Goal: Information Seeking & Learning: Learn about a topic

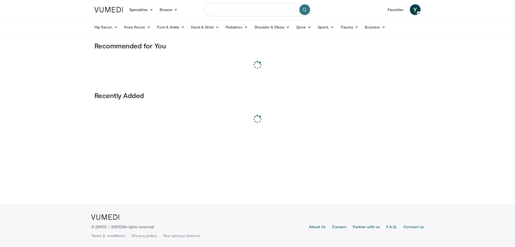
click at [234, 8] on input "Search topics, interventions" at bounding box center [257, 9] width 107 height 13
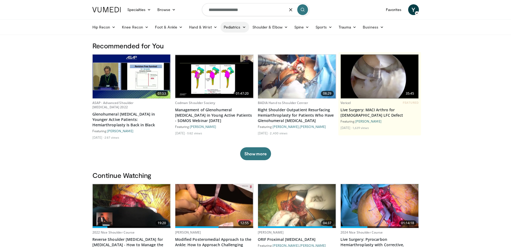
type input "**********"
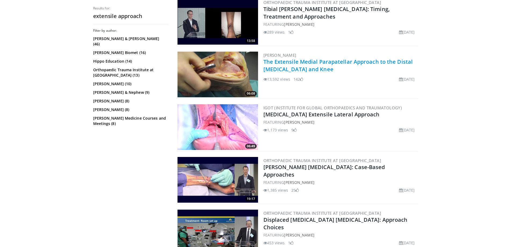
scroll to position [215, 0]
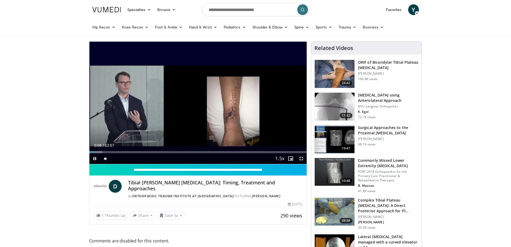
click at [299, 159] on span "Video Player" at bounding box center [301, 158] width 11 height 11
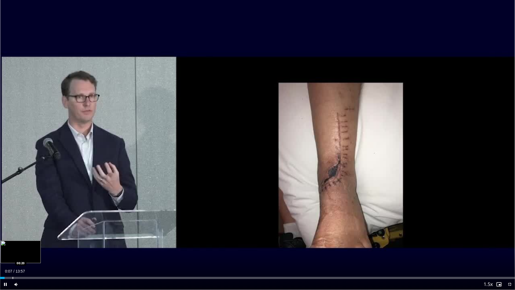
click at [13, 246] on div "Progress Bar" at bounding box center [13, 278] width 1 height 2
click at [37, 246] on div "Progress Bar" at bounding box center [37, 278] width 1 height 2
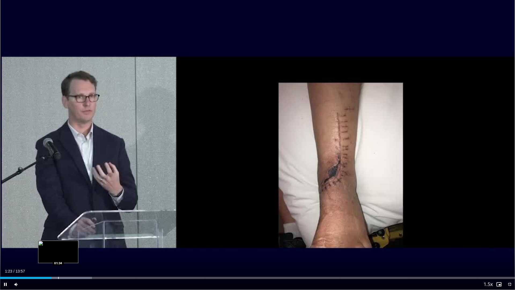
click at [58, 246] on div "Progress Bar" at bounding box center [64, 278] width 55 height 2
click at [68, 246] on div "Progress Bar" at bounding box center [68, 278] width 1 height 2
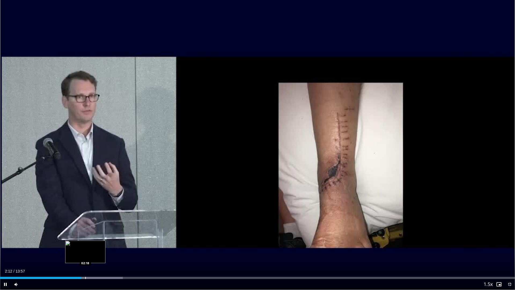
click at [86, 246] on div "Progress Bar" at bounding box center [85, 278] width 1 height 2
click at [94, 246] on div "Loaded : 23.83% 02:19 02:32" at bounding box center [257, 276] width 515 height 5
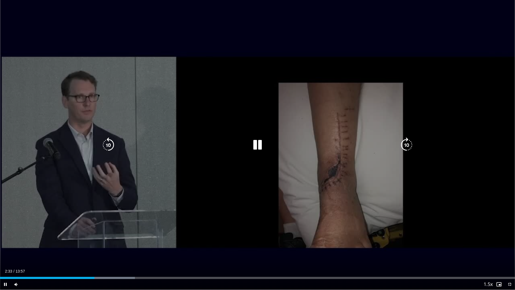
click at [100, 246] on div "Loaded : 26.21% 02:33 02:41" at bounding box center [257, 276] width 515 height 5
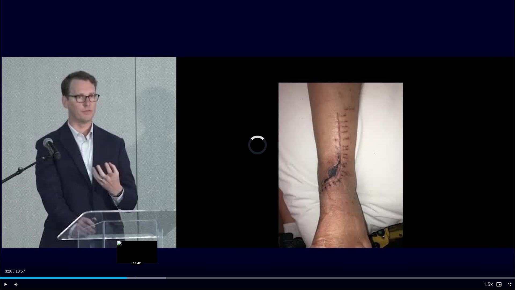
click at [137, 246] on div "Progress Bar" at bounding box center [137, 278] width 1 height 2
click at [144, 246] on div "Progress Bar" at bounding box center [144, 278] width 1 height 2
click at [151, 246] on div "Current Time 3:55 / Duration 13:57 Pause Skip Backward Skip Forward Mute Loaded…" at bounding box center [257, 284] width 515 height 11
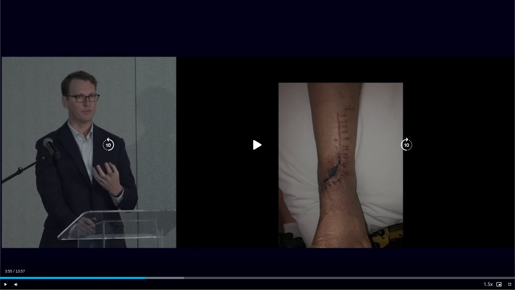
click at [155, 246] on div "Progress Bar" at bounding box center [155, 278] width 57 height 2
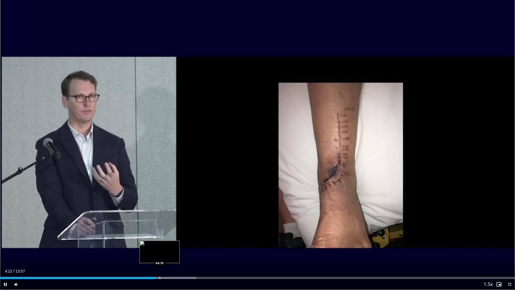
click at [160, 246] on div "Progress Bar" at bounding box center [160, 278] width 1 height 2
click at [183, 246] on div "Loaded : 40.51% 04:39 04:58" at bounding box center [257, 276] width 515 height 5
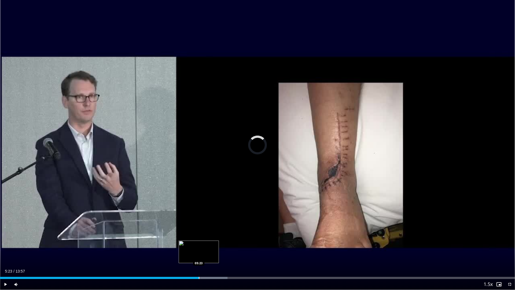
click at [199, 246] on div "Progress Bar" at bounding box center [199, 278] width 1 height 2
click at [210, 246] on div "Loaded : 45.36% 05:24 05:39" at bounding box center [257, 276] width 515 height 5
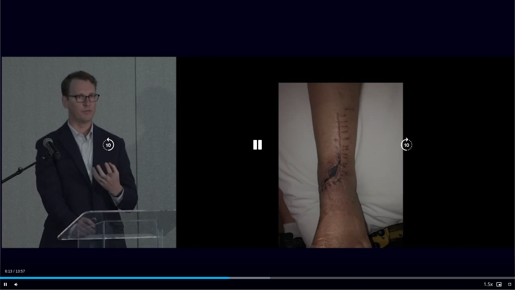
click at [233, 213] on div "10 seconds Tap to unmute" at bounding box center [257, 145] width 515 height 290
click at [259, 145] on icon "Video Player" at bounding box center [257, 144] width 15 height 15
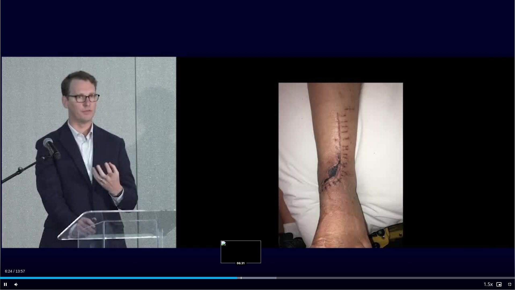
click at [240, 246] on div "Loaded : 53.62% 06:25 06:31" at bounding box center [257, 278] width 515 height 2
click at [250, 246] on div "Progress Bar" at bounding box center [250, 278] width 1 height 2
click at [254, 246] on div "Progress Bar" at bounding box center [257, 278] width 50 height 2
click at [254, 246] on div "Progress Bar" at bounding box center [254, 278] width 1 height 2
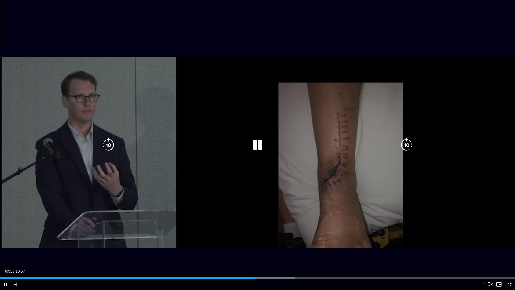
click at [0, 0] on div "Progress Bar" at bounding box center [0, 0] width 0 height 0
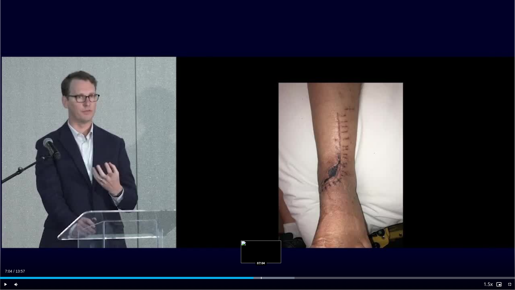
click at [261, 246] on div "Progress Bar" at bounding box center [261, 278] width 1 height 2
click at [265, 246] on div "Progress Bar" at bounding box center [265, 278] width 1 height 2
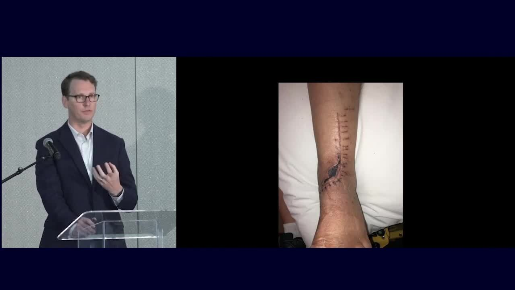
click at [269, 246] on video-js "**********" at bounding box center [257, 145] width 515 height 290
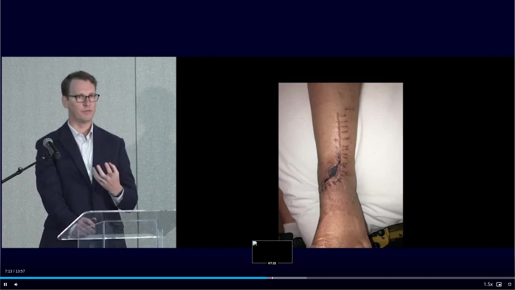
click at [273, 246] on div "Progress Bar" at bounding box center [272, 278] width 1 height 2
click at [278, 246] on div "Progress Bar" at bounding box center [278, 278] width 1 height 2
click at [289, 246] on div "Progress Bar" at bounding box center [289, 278] width 1 height 2
click at [289, 246] on div "Loaded : 64.46% 08:00 07:50" at bounding box center [257, 276] width 515 height 5
click at [286, 246] on div "Progress Bar" at bounding box center [286, 278] width 1 height 2
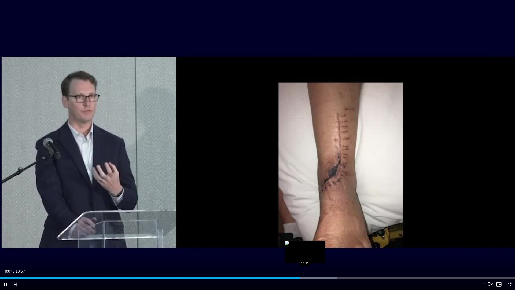
click at [305, 246] on div "Loaded : 65.54% 08:07 08:15" at bounding box center [257, 276] width 515 height 5
click at [309, 246] on div "Loaded : 65.54% 08:16 08:22" at bounding box center [257, 276] width 515 height 5
click at [316, 246] on div "Loaded : 66.73% 08:22 08:31" at bounding box center [257, 276] width 515 height 5
click at [321, 246] on div "Progress Bar" at bounding box center [321, 278] width 1 height 2
click at [330, 246] on div "Loaded : 70.31% 08:55 08:55" at bounding box center [257, 276] width 515 height 5
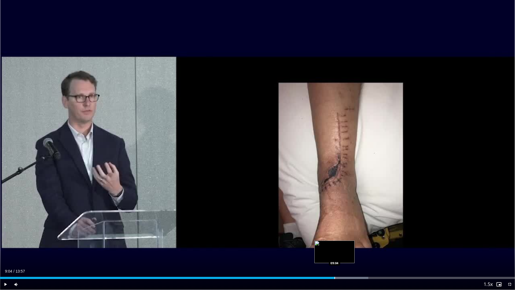
click at [335, 246] on div "Loaded : 71.50% 08:58 09:04" at bounding box center [257, 276] width 515 height 5
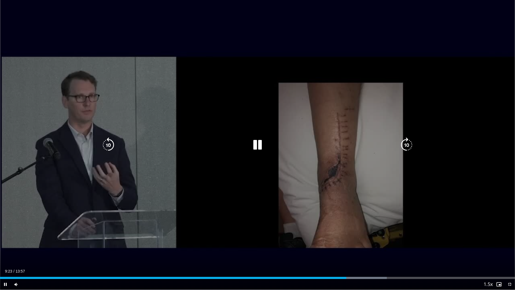
click at [345, 238] on div "10 seconds Tap to unmute" at bounding box center [257, 145] width 515 height 290
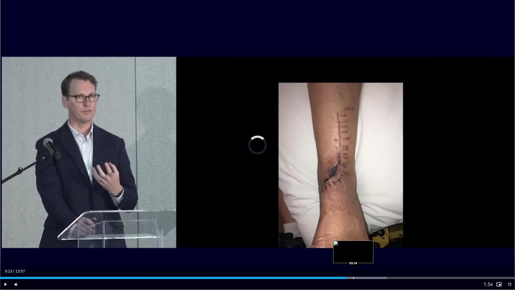
click at [353, 246] on div "Progress Bar" at bounding box center [357, 278] width 60 height 2
click at [347, 246] on div "Loaded : 76.27% 09:24 09:26" at bounding box center [257, 276] width 515 height 5
click at [354, 246] on div "Loaded : 76.27% 09:24 09:35" at bounding box center [257, 276] width 515 height 5
click at [364, 246] on div "Progress Bar" at bounding box center [364, 278] width 1 height 2
click at [374, 246] on div "Progress Bar" at bounding box center [376, 278] width 60 height 2
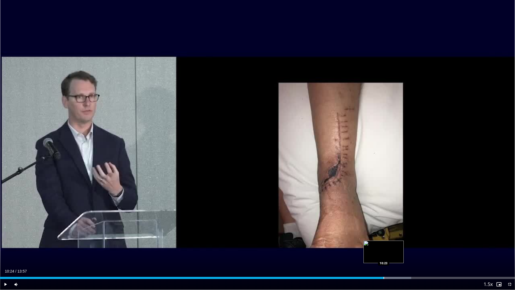
click at [384, 246] on div "Progress Bar" at bounding box center [384, 278] width 1 height 2
click at [392, 246] on div "Progress Bar" at bounding box center [392, 278] width 1 height 2
click at [394, 246] on div "Progress Bar" at bounding box center [393, 278] width 1 height 2
click at [403, 246] on div "Progress Bar" at bounding box center [403, 278] width 1 height 2
click at [407, 246] on div "Progress Bar" at bounding box center [407, 278] width 1 height 2
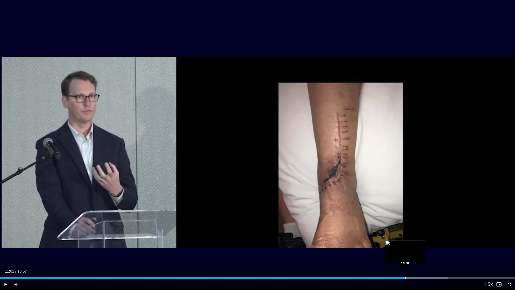
click at [405, 246] on div "Loaded : 86.99% 11:01 10:58" at bounding box center [257, 278] width 515 height 2
click at [407, 246] on div "Progress Bar" at bounding box center [407, 278] width 1 height 2
click at [410, 246] on div "Progress Bar" at bounding box center [419, 278] width 60 height 2
click at [415, 246] on div "Progress Bar" at bounding box center [419, 278] width 60 height 2
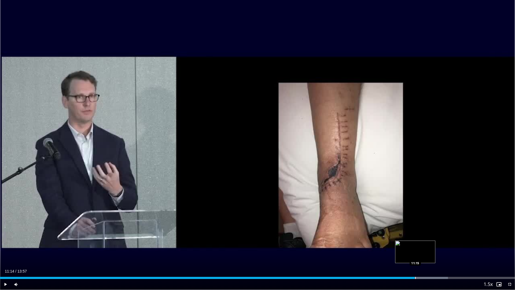
click at [416, 246] on div "Progress Bar" at bounding box center [415, 278] width 1 height 2
click at [419, 246] on div "Progress Bar" at bounding box center [419, 278] width 1 height 2
click at [421, 246] on div "Progress Bar" at bounding box center [421, 278] width 1 height 2
click at [424, 246] on div "Progress Bar" at bounding box center [423, 278] width 1 height 2
click at [427, 246] on div "Progress Bar" at bounding box center [434, 278] width 56 height 2
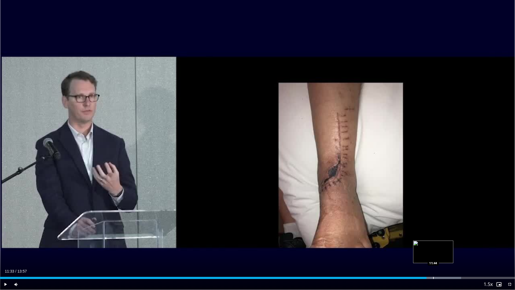
click at [433, 246] on div "Progress Bar" at bounding box center [433, 278] width 1 height 2
click at [439, 246] on div "Progress Bar" at bounding box center [439, 278] width 1 height 2
click at [447, 246] on div "Progress Bar" at bounding box center [447, 278] width 1 height 2
click at [453, 246] on div "Progress Bar" at bounding box center [453, 278] width 1 height 2
click at [457, 246] on div "Loaded : 95.34% 12:16 12:22" at bounding box center [257, 276] width 515 height 5
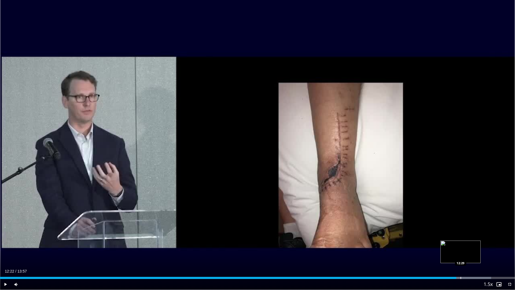
click at [462, 246] on div "Loaded : 95.34% 12:22 12:29" at bounding box center [257, 276] width 515 height 5
click at [469, 246] on div "Loaded : 96.53% 12:30 12:40" at bounding box center [257, 276] width 515 height 5
click at [476, 246] on div "Progress Bar" at bounding box center [476, 278] width 1 height 2
click at [483, 246] on div "Progress Bar" at bounding box center [483, 278] width 1 height 2
click at [490, 246] on div "Progress Bar" at bounding box center [490, 278] width 1 height 2
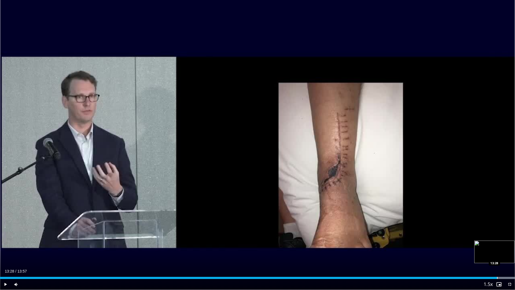
click at [497, 246] on div "Progress Bar" at bounding box center [497, 278] width 1 height 2
click at [510, 246] on span "Video Player" at bounding box center [510, 284] width 11 height 11
